Goal: Find specific page/section: Find specific page/section

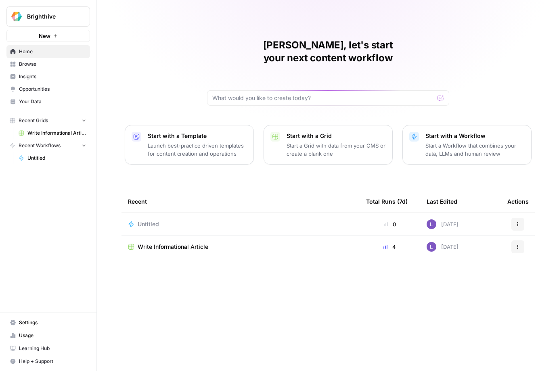
click at [36, 13] on span "Brighthive" at bounding box center [51, 17] width 49 height 8
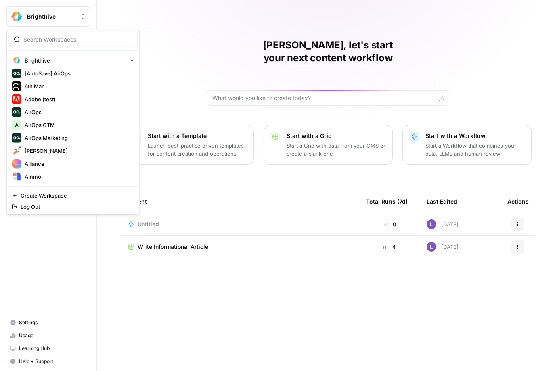
click at [55, 40] on input "search" at bounding box center [77, 40] width 109 height 8
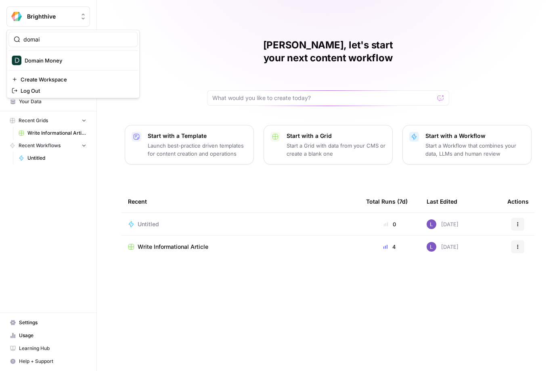
type input "domai"
click at [52, 63] on span "Domain Money" at bounding box center [78, 61] width 107 height 8
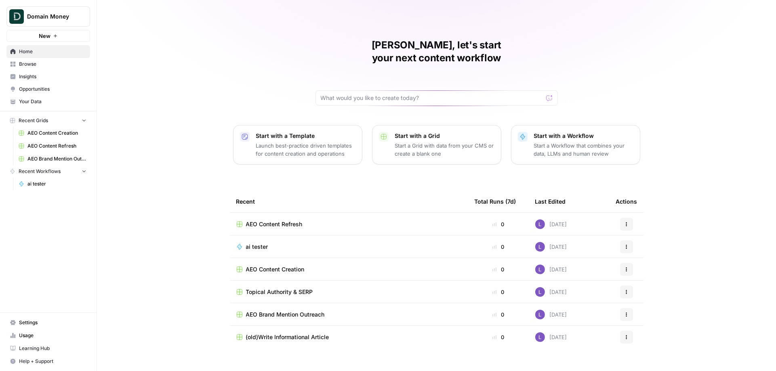
click at [67, 77] on span "Insights" at bounding box center [52, 76] width 67 height 7
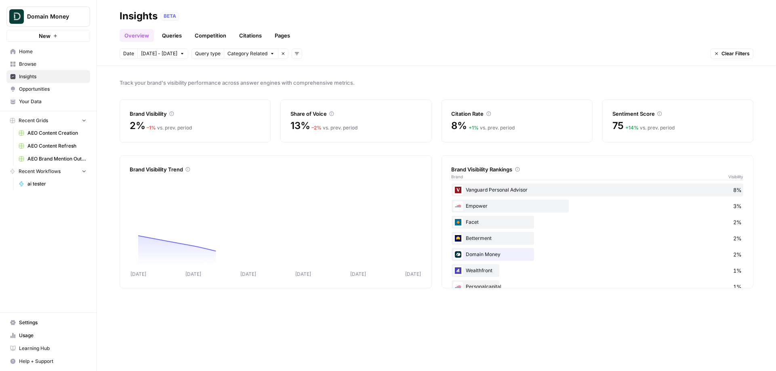
click at [64, 86] on span "Opportunities" at bounding box center [52, 89] width 67 height 7
